Goal: Navigation & Orientation: Find specific page/section

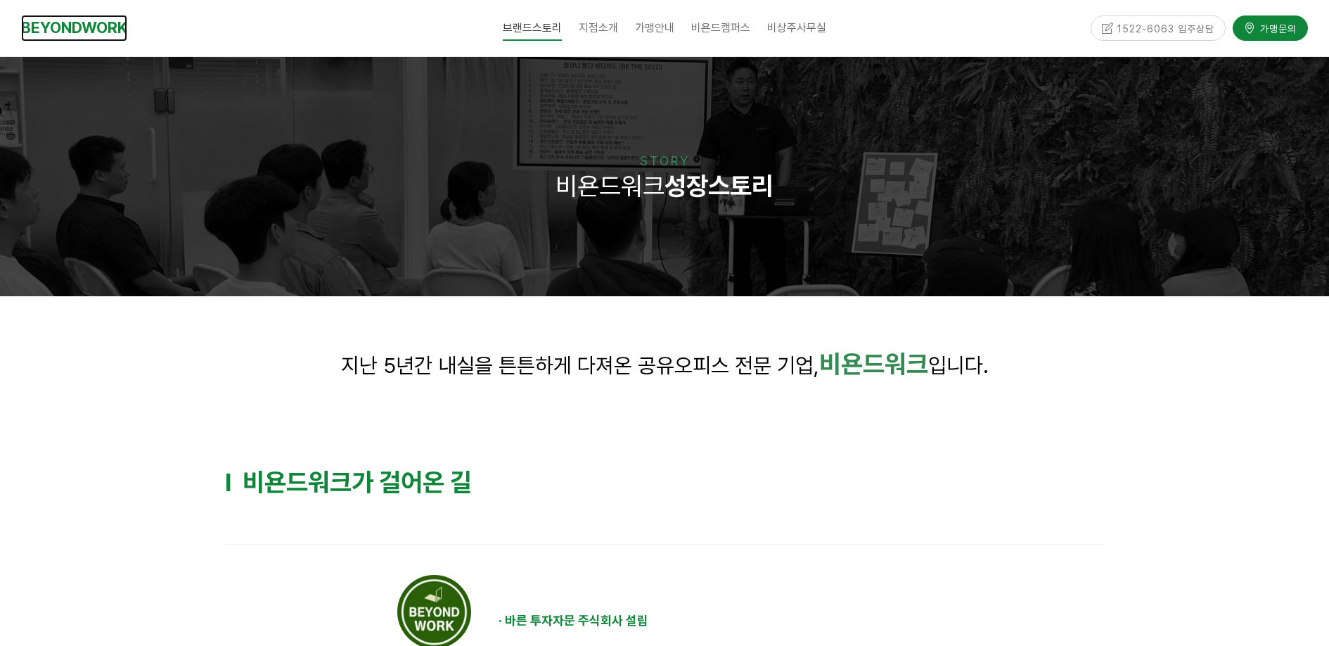
click at [73, 31] on link "BEYONDWORK" at bounding box center [74, 28] width 106 height 26
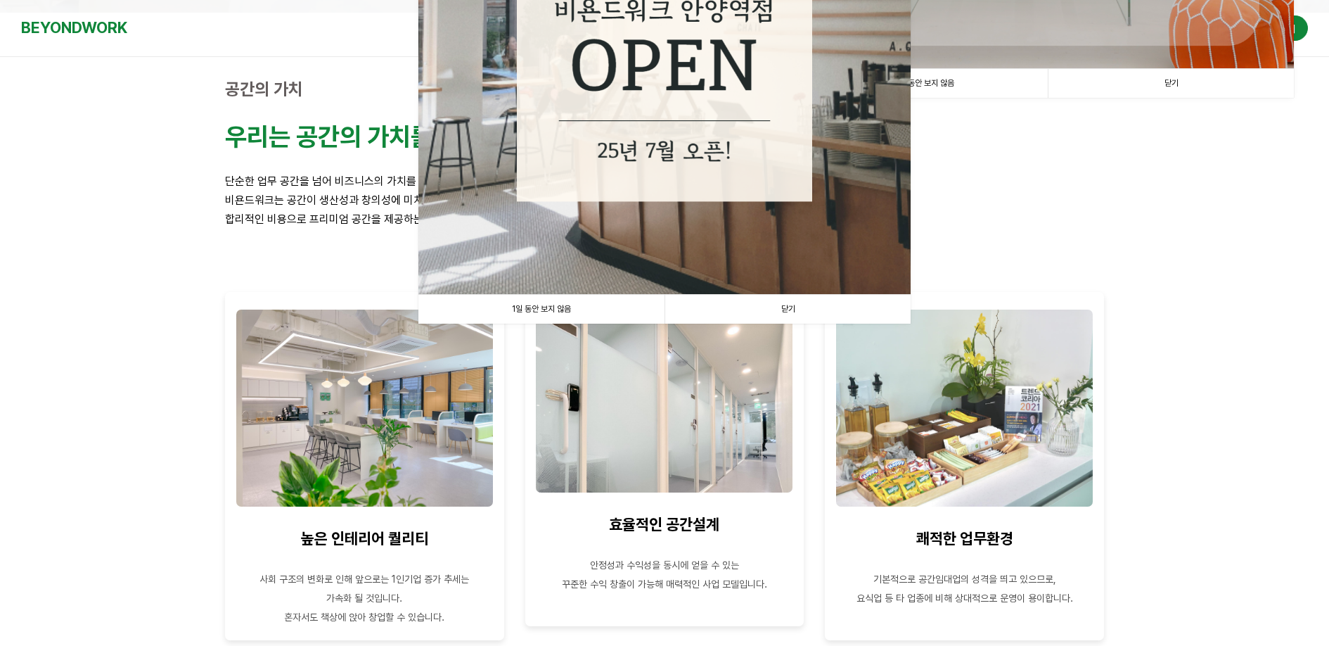
scroll to position [423, 0]
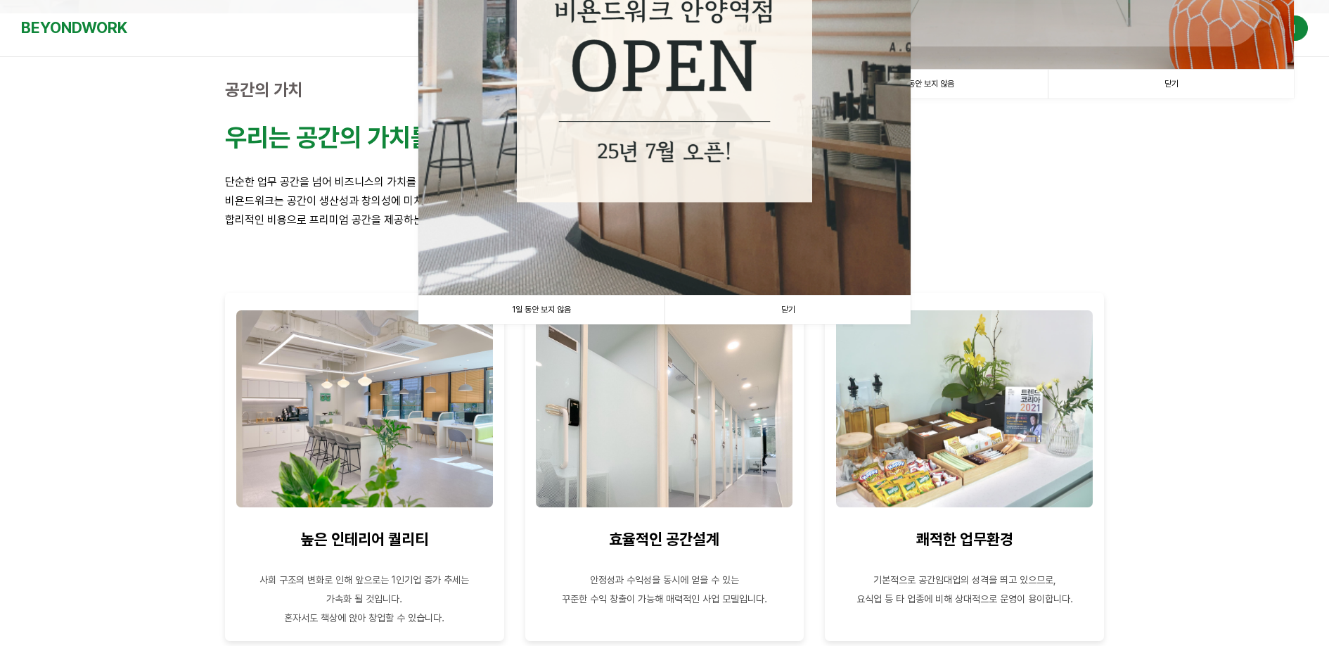
click at [728, 313] on link "닫기" at bounding box center [788, 309] width 246 height 29
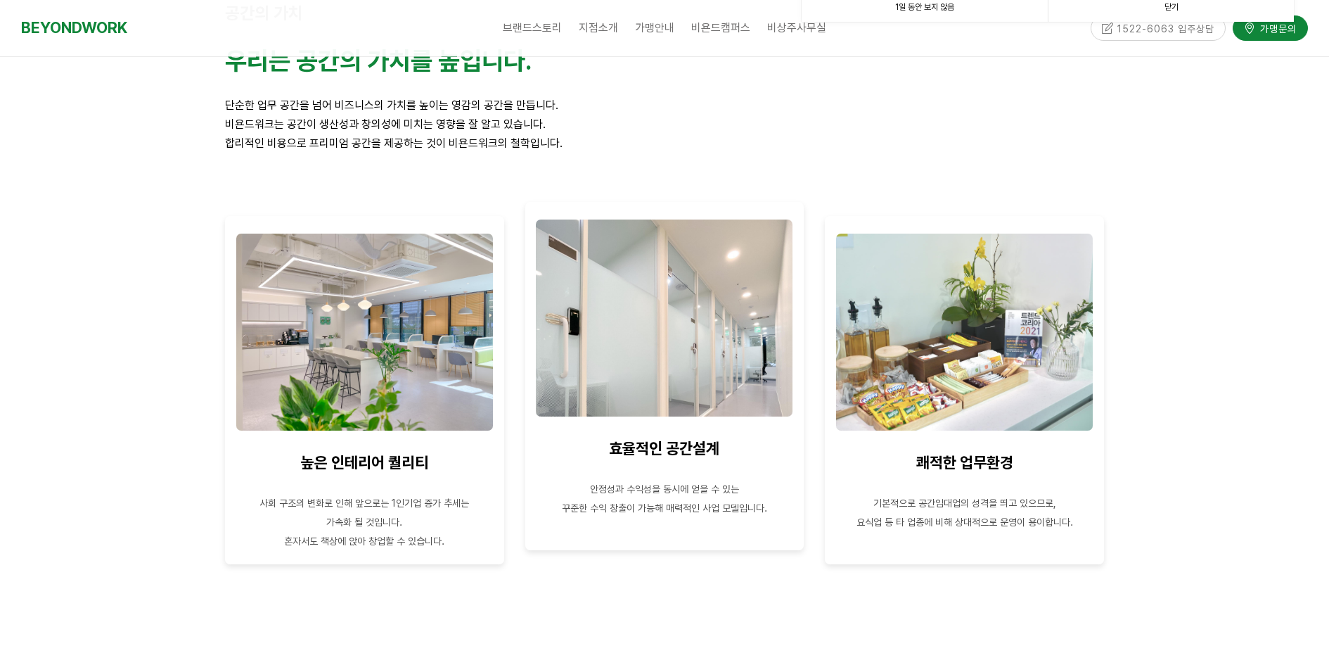
scroll to position [502, 0]
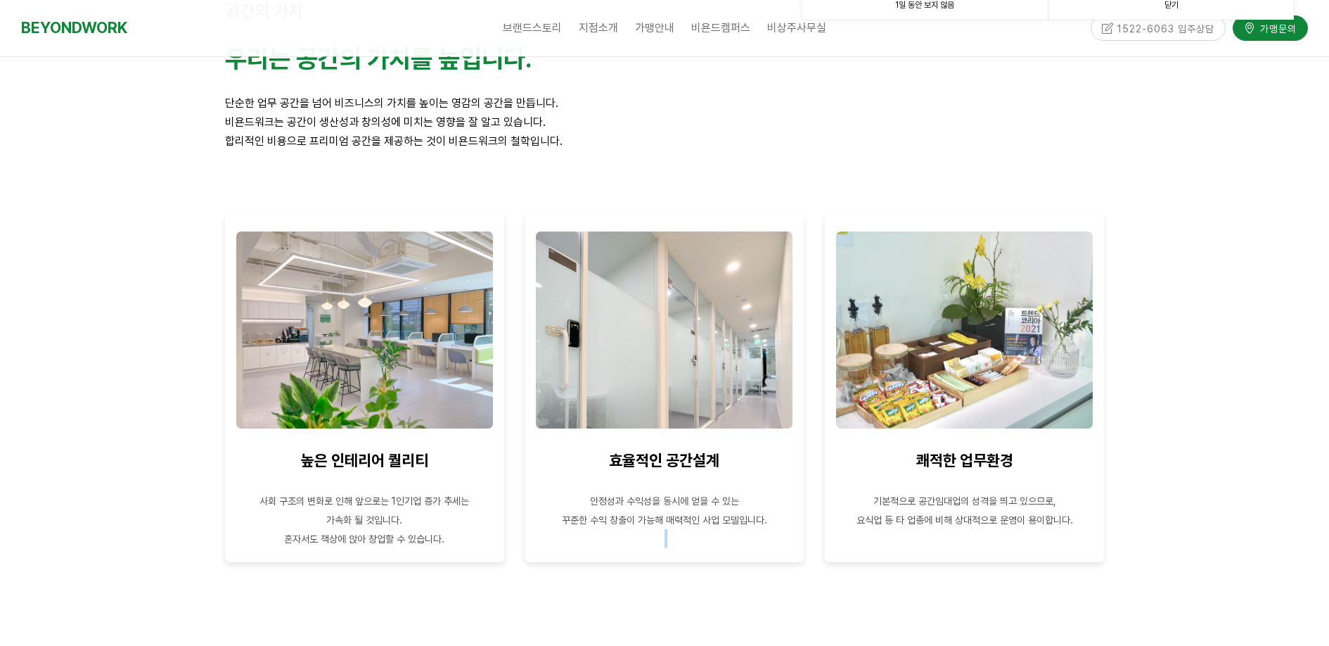
click at [691, 573] on div "효율적인 공간설계 안정성과 수익성을 동시에 얻을 수 있는 꾸준한 수익 창출이 가능해 매력적인 사업 모델입니다." at bounding box center [665, 408] width 300 height 411
click at [716, 613] on div at bounding box center [665, 594] width 300 height 42
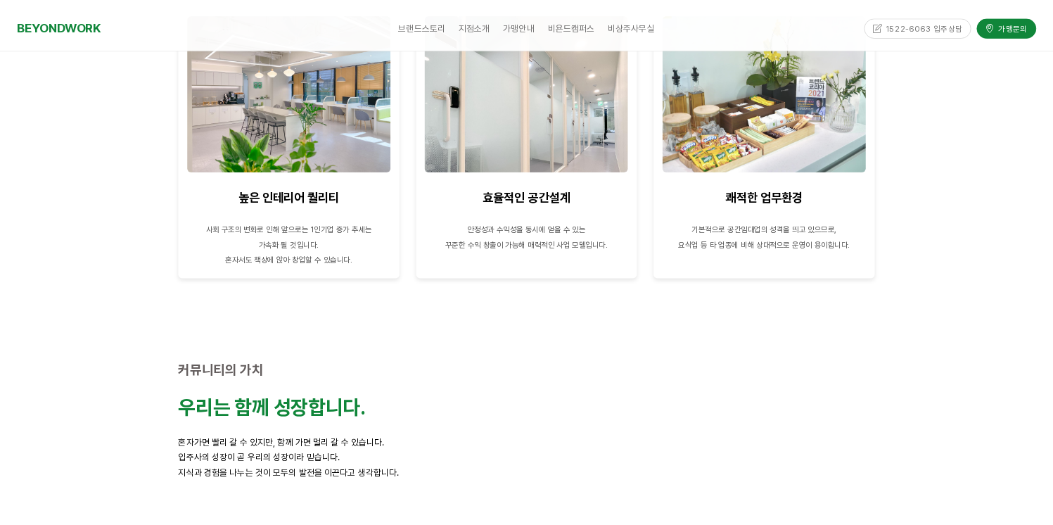
scroll to position [878, 0]
